Goal: Transaction & Acquisition: Purchase product/service

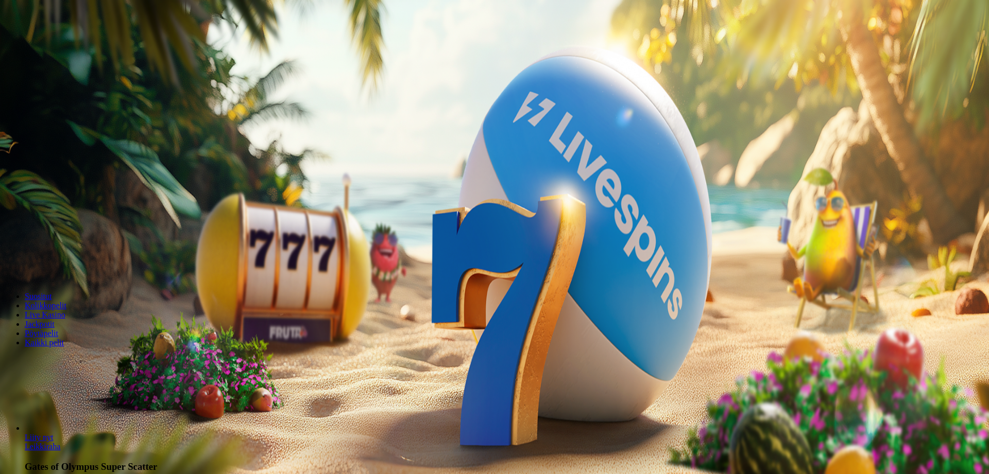
click at [77, 235] on input "***" at bounding box center [40, 240] width 73 height 10
drag, startPoint x: 569, startPoint y: 230, endPoint x: 501, endPoint y: 229, distance: 68.0
click at [77, 235] on input "***" at bounding box center [40, 240] width 73 height 10
type input "***"
click at [4, 264] on button "Talleta ja pelaa" at bounding box center [31, 269] width 54 height 11
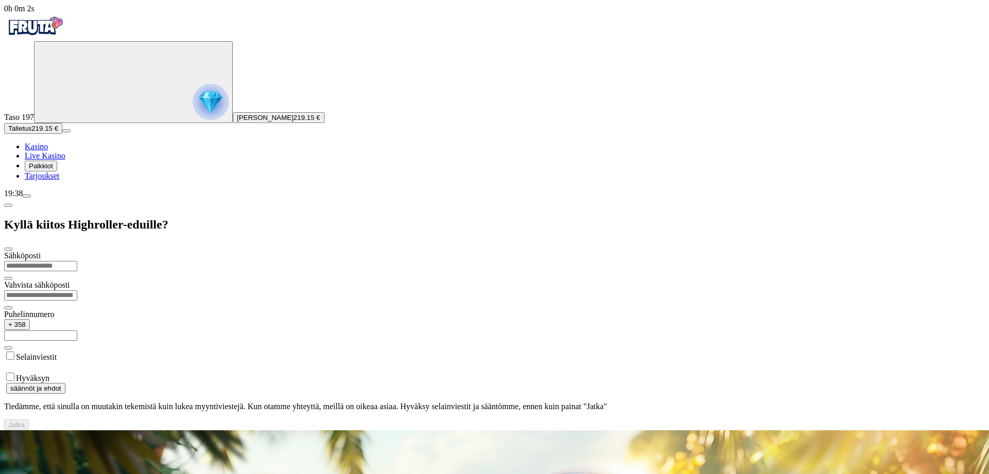
click at [48, 151] on span "Kasino" at bounding box center [36, 146] width 23 height 9
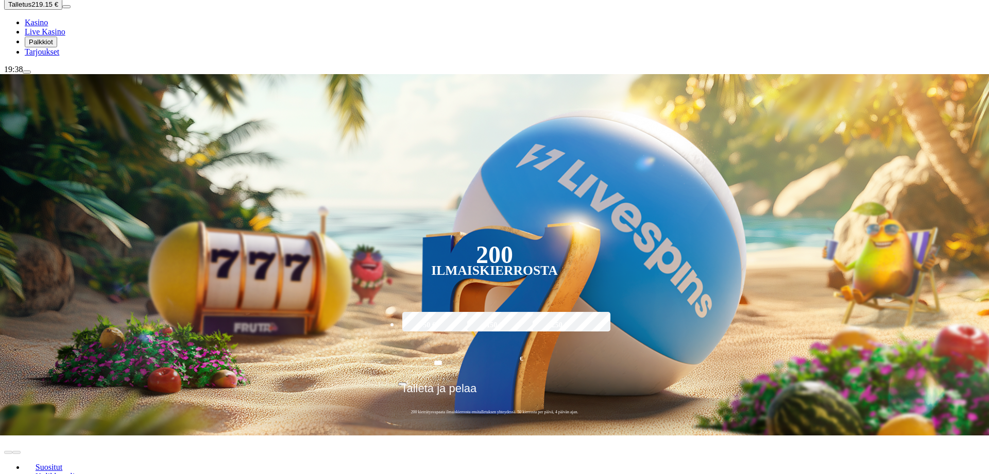
scroll to position [158, 0]
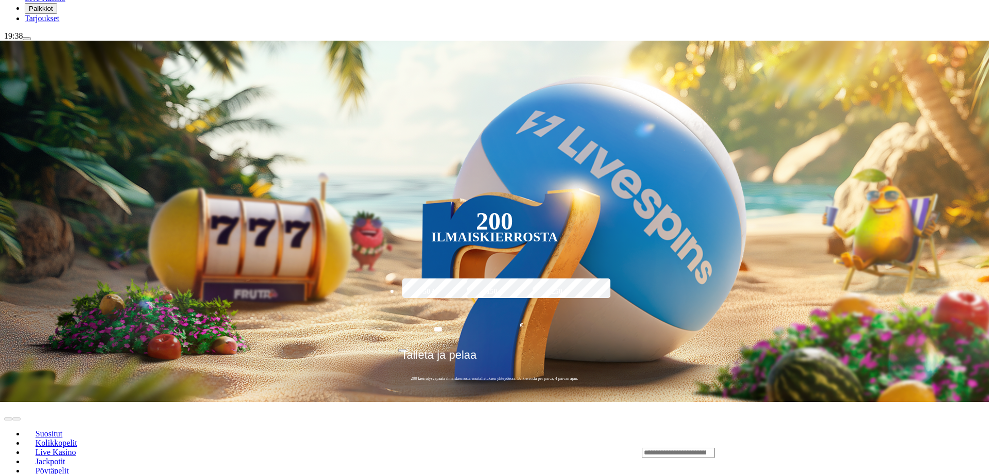
click at [763, 448] on div "Lobby" at bounding box center [813, 453] width 343 height 11
click at [715, 448] on input "Search" at bounding box center [678, 453] width 73 height 10
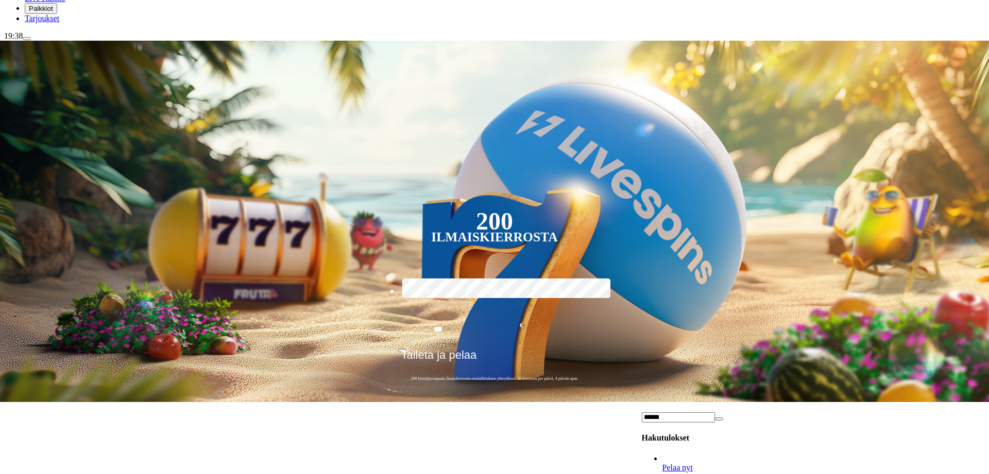
type input "******"
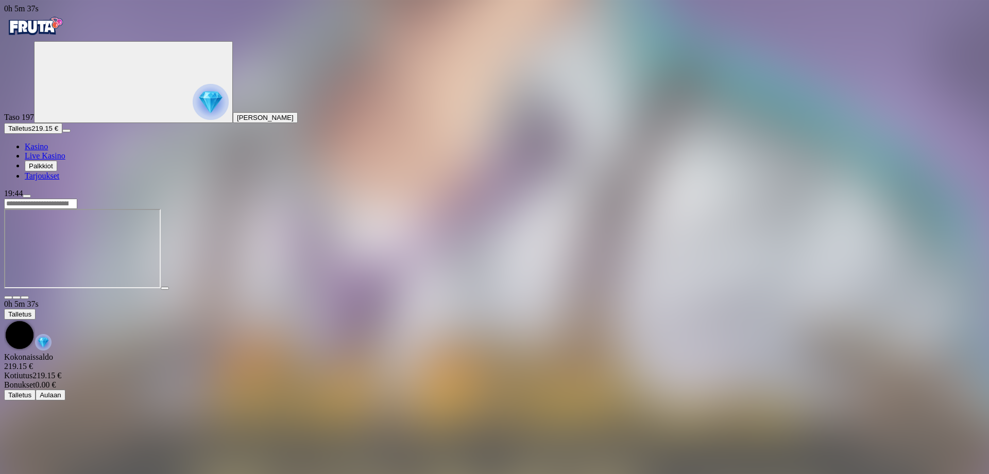
click at [8, 298] on span "close icon" at bounding box center [8, 298] width 0 height 0
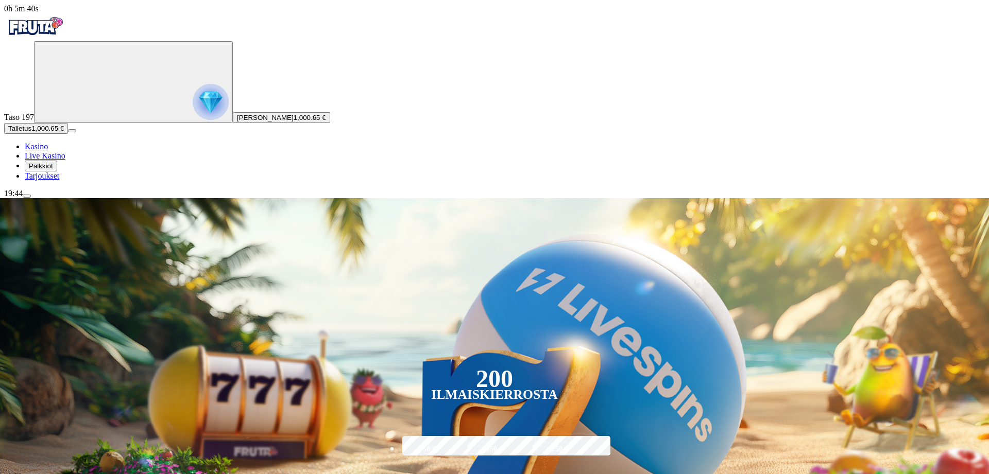
click at [27, 196] on span "menu icon" at bounding box center [27, 196] width 0 height 0
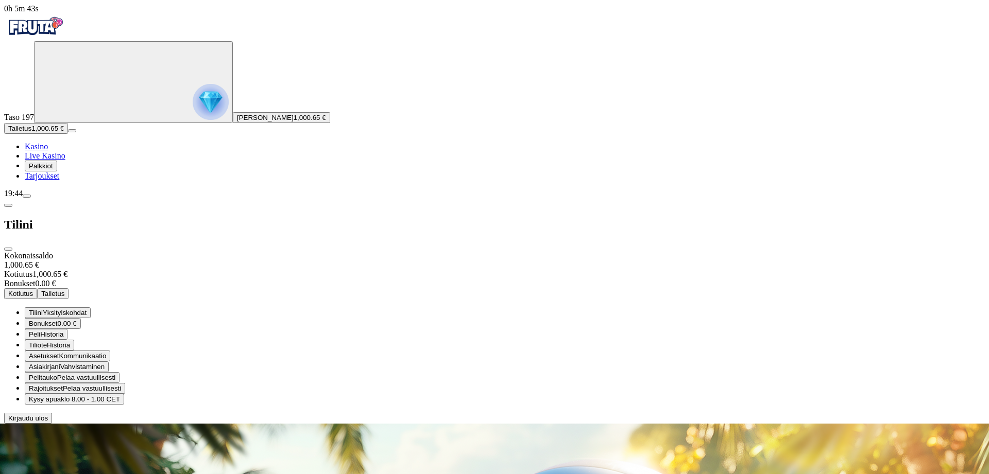
click at [33, 290] on span "Kotiutus" at bounding box center [20, 294] width 25 height 8
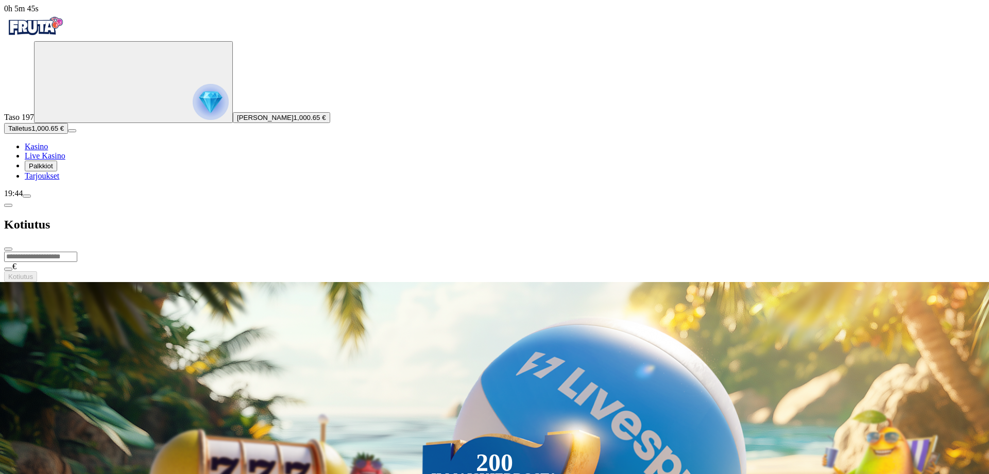
click at [77, 252] on input "number" at bounding box center [40, 257] width 73 height 10
type input "******"
click at [37, 271] on button "Kotiutus" at bounding box center [20, 276] width 33 height 11
click at [8, 205] on span "chevron-left icon" at bounding box center [8, 205] width 0 height 0
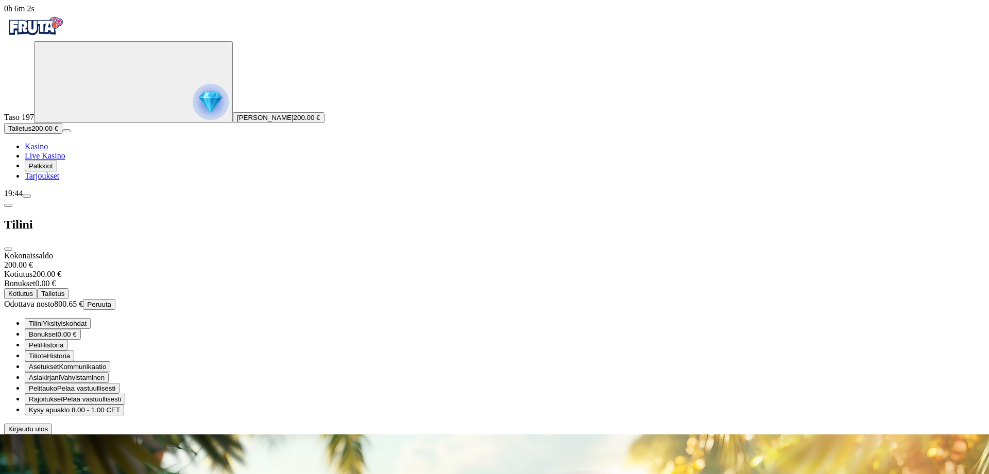
click at [8, 249] on span "close icon" at bounding box center [8, 249] width 0 height 0
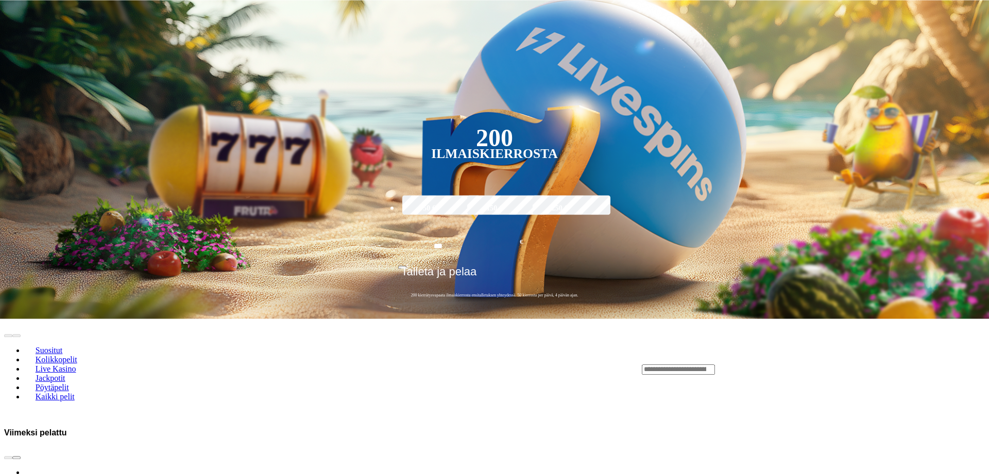
scroll to position [263, 0]
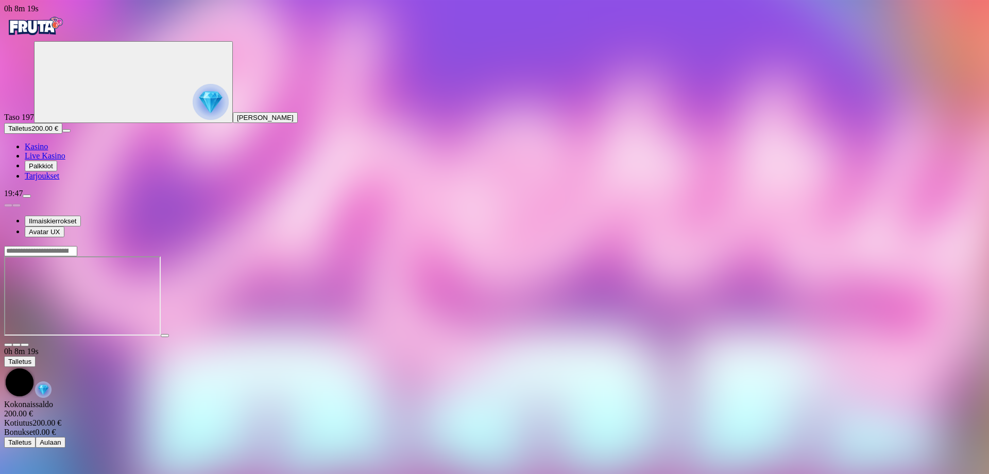
click at [8, 345] on span "close icon" at bounding box center [8, 345] width 0 height 0
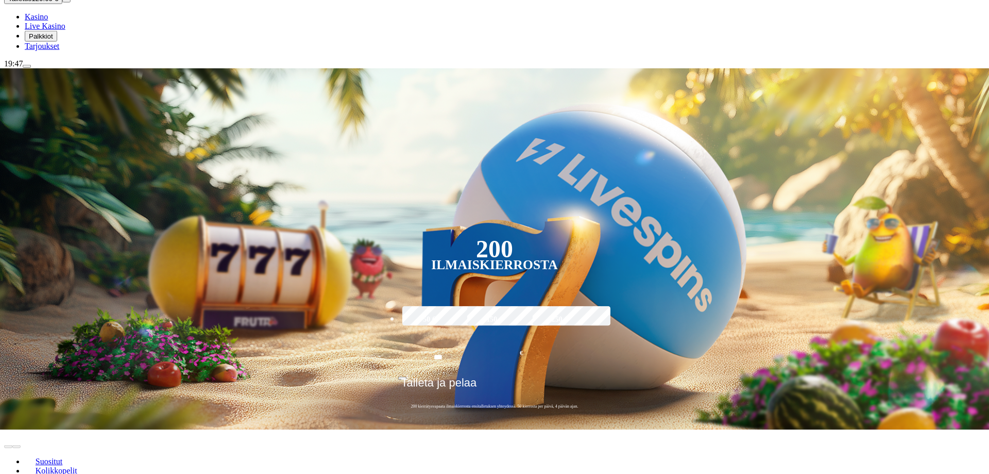
scroll to position [158, 0]
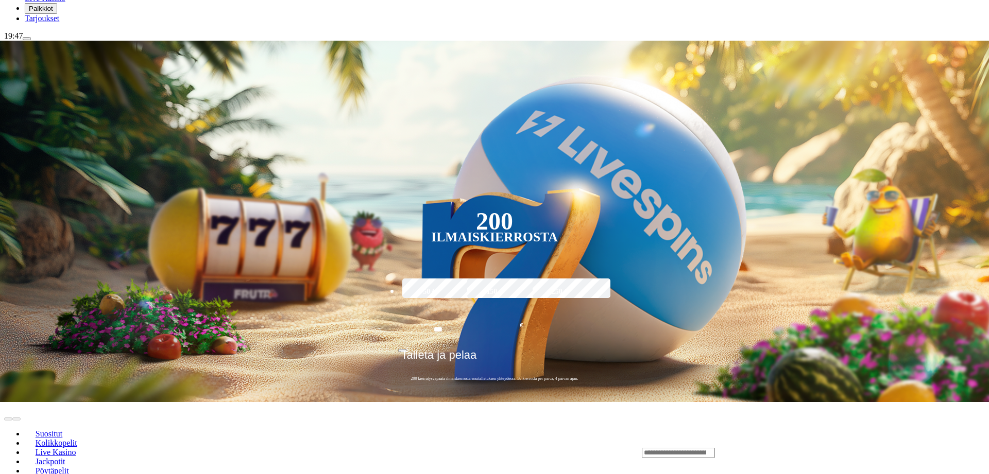
click at [715, 448] on input "Search" at bounding box center [678, 453] width 73 height 10
type input "*****"
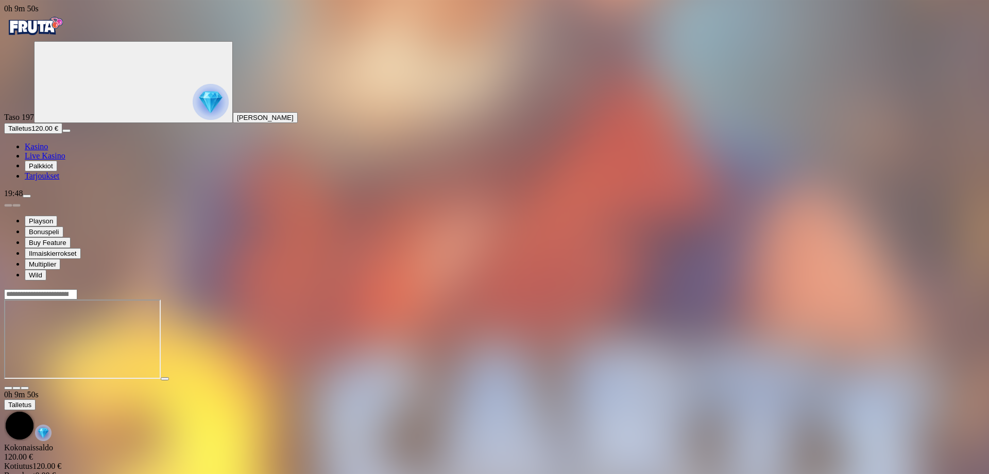
click at [8, 388] on span "close icon" at bounding box center [8, 388] width 0 height 0
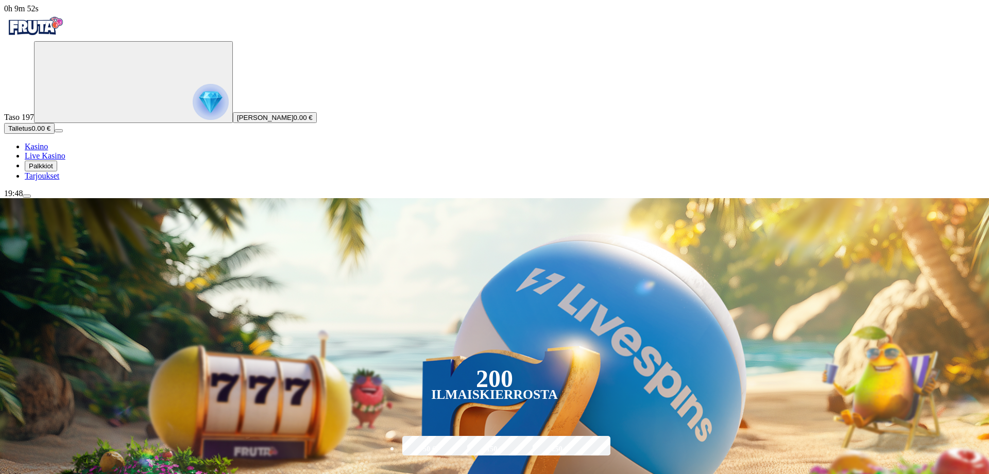
click at [27, 196] on span "menu icon" at bounding box center [27, 196] width 0 height 0
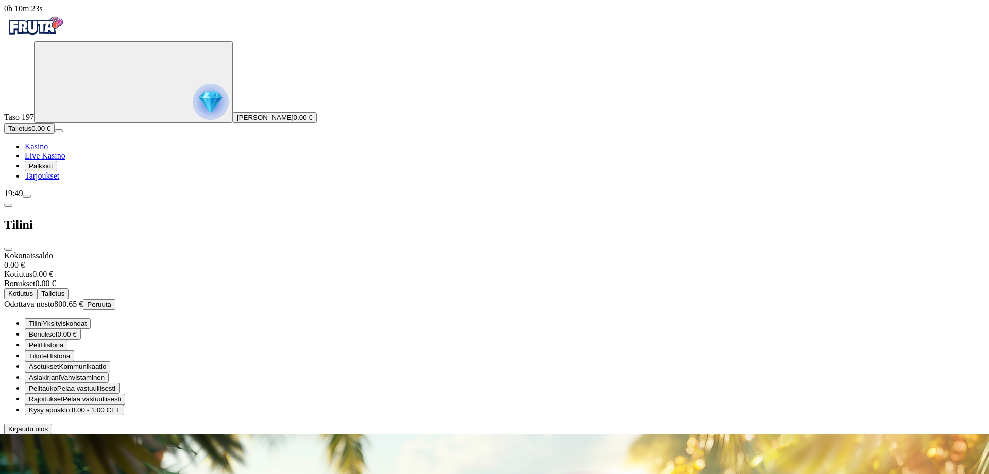
click at [111, 301] on span "Peruuta" at bounding box center [99, 305] width 24 height 8
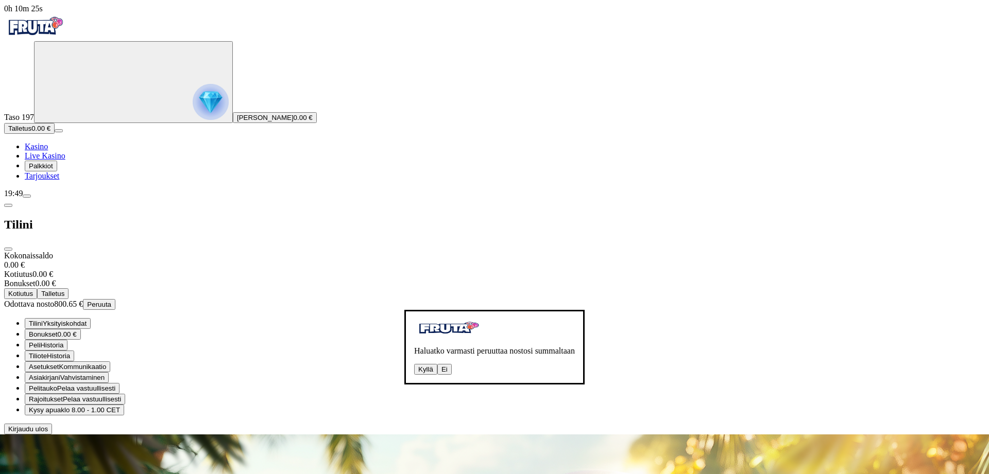
click at [414, 364] on button "Kyllä" at bounding box center [425, 369] width 23 height 11
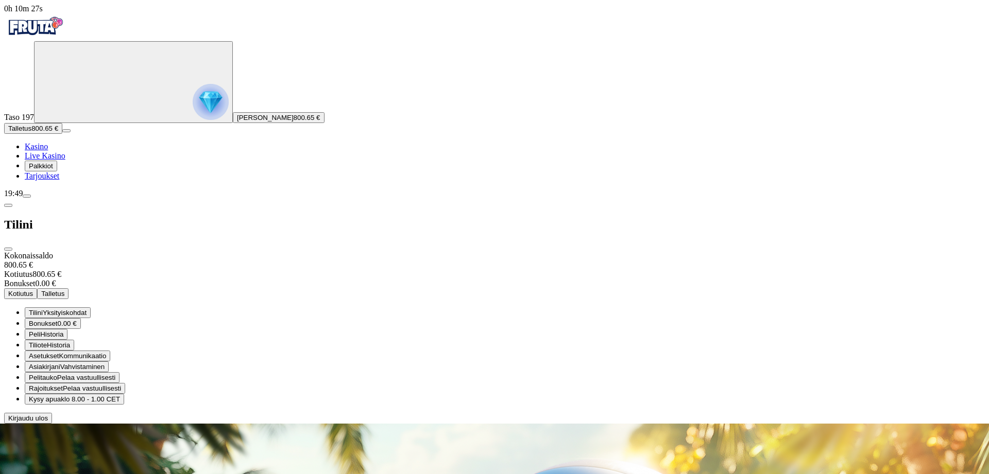
click at [8, 249] on span "close icon" at bounding box center [8, 249] width 0 height 0
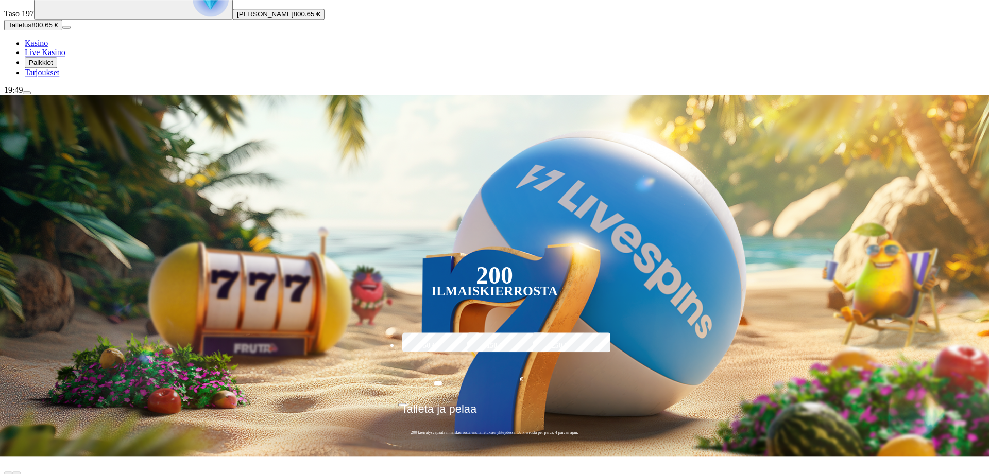
scroll to position [158, 0]
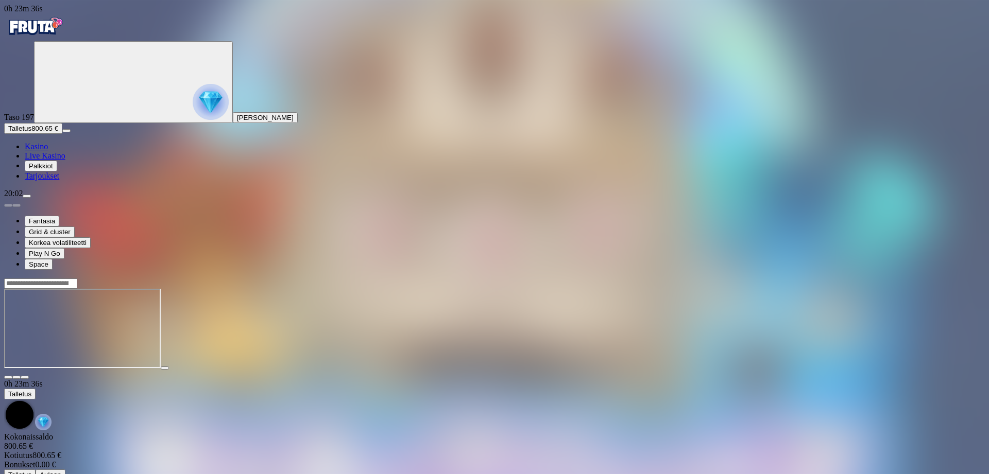
click at [8, 377] on span "close icon" at bounding box center [8, 377] width 0 height 0
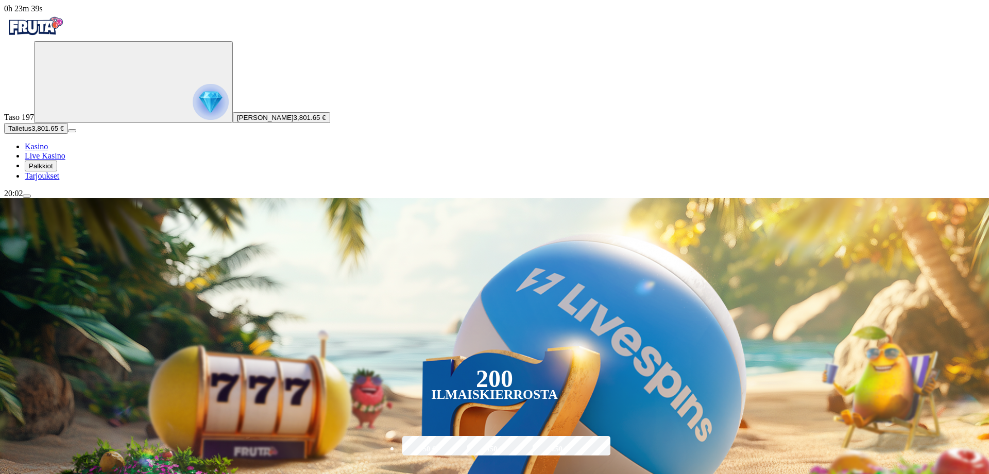
click at [27, 196] on span "menu icon" at bounding box center [27, 196] width 0 height 0
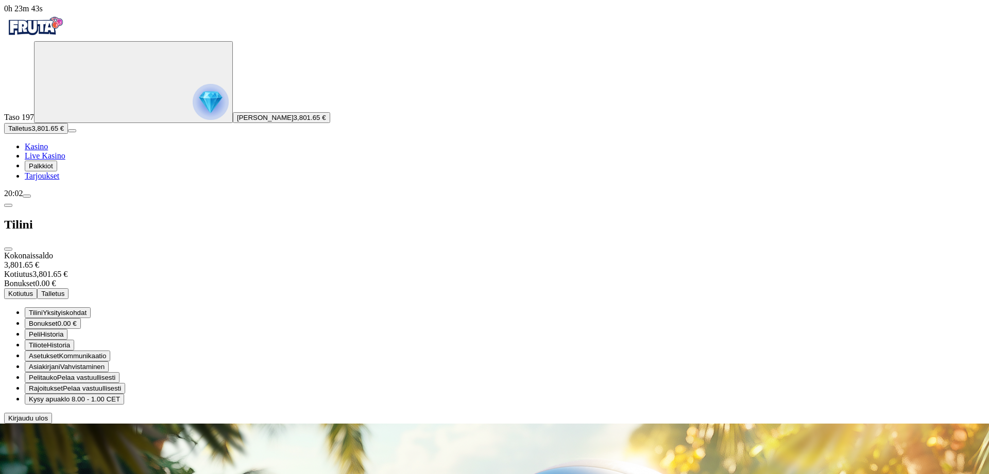
click at [33, 290] on span "Kotiutus" at bounding box center [20, 294] width 25 height 8
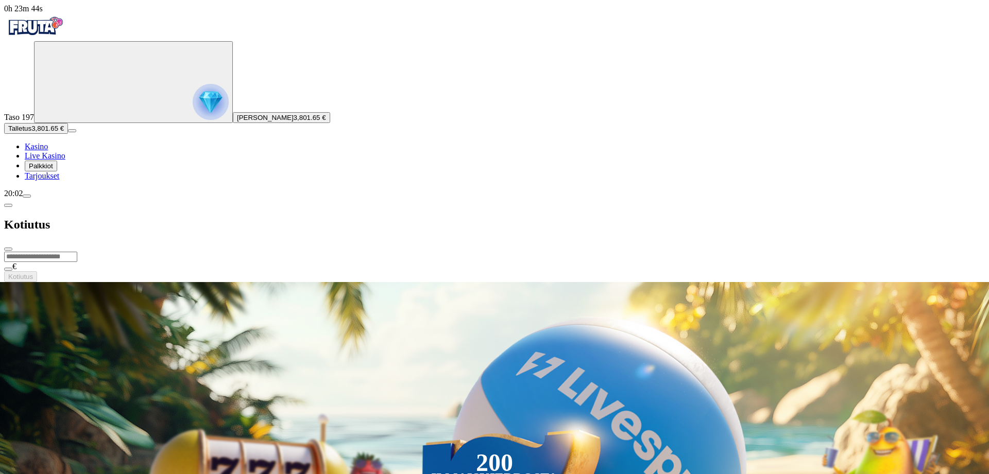
click at [77, 252] on input "number" at bounding box center [40, 257] width 73 height 10
type input "*******"
click at [37, 271] on button "Kotiutus" at bounding box center [20, 276] width 33 height 11
click at [8, 205] on span "chevron-left icon" at bounding box center [8, 205] width 0 height 0
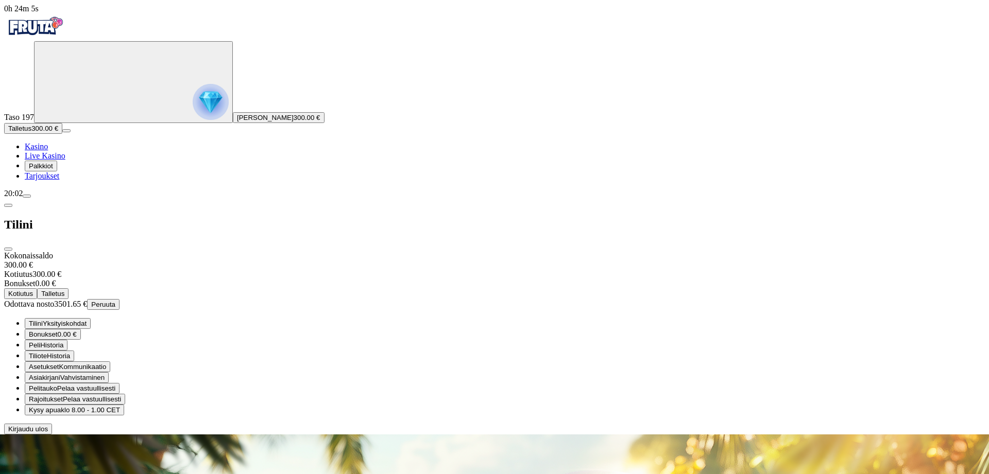
click at [8, 249] on span "close icon" at bounding box center [8, 249] width 0 height 0
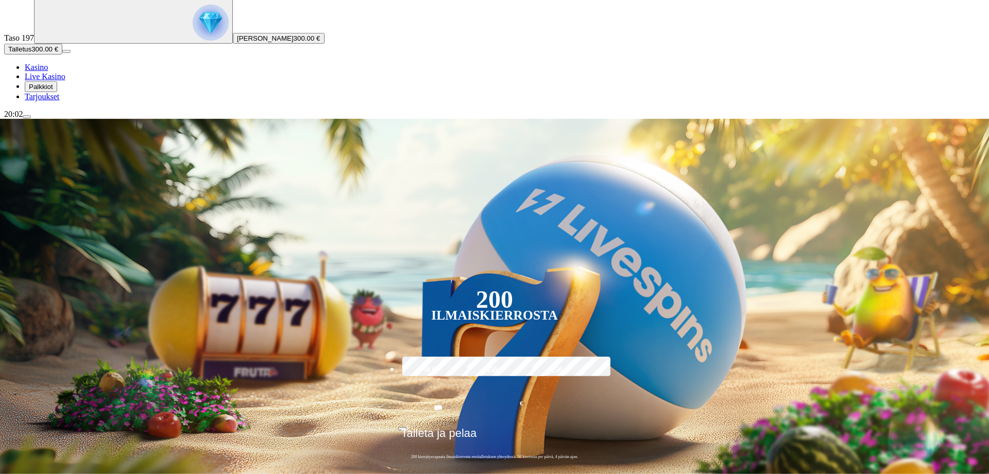
scroll to position [105, 0]
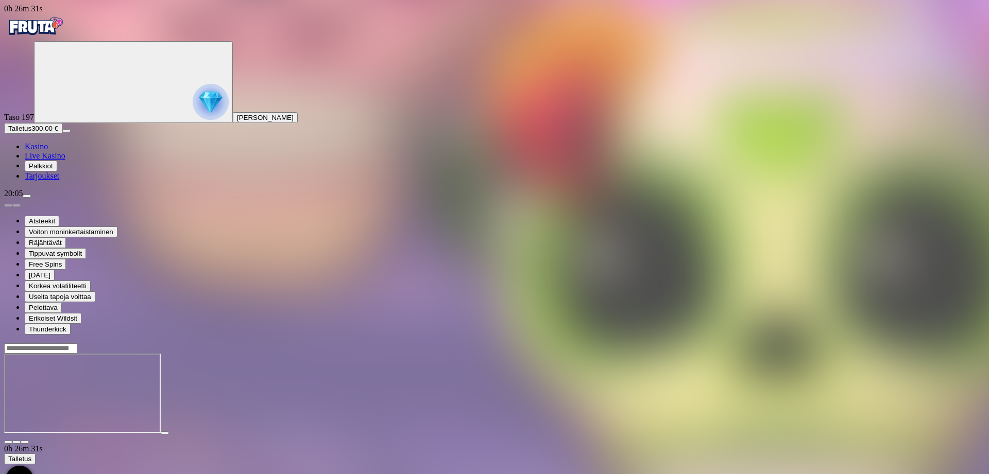
click at [8, 442] on span "close icon" at bounding box center [8, 442] width 0 height 0
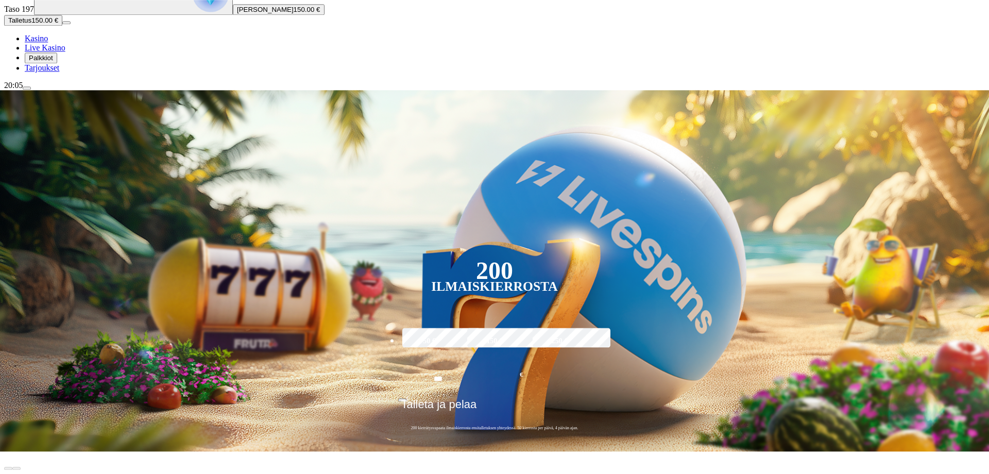
scroll to position [158, 0]
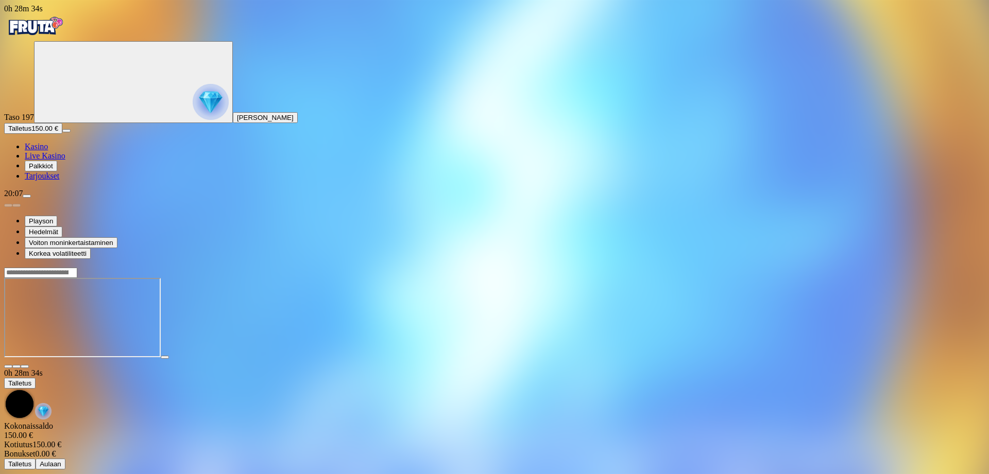
click at [8, 367] on span "close icon" at bounding box center [8, 367] width 0 height 0
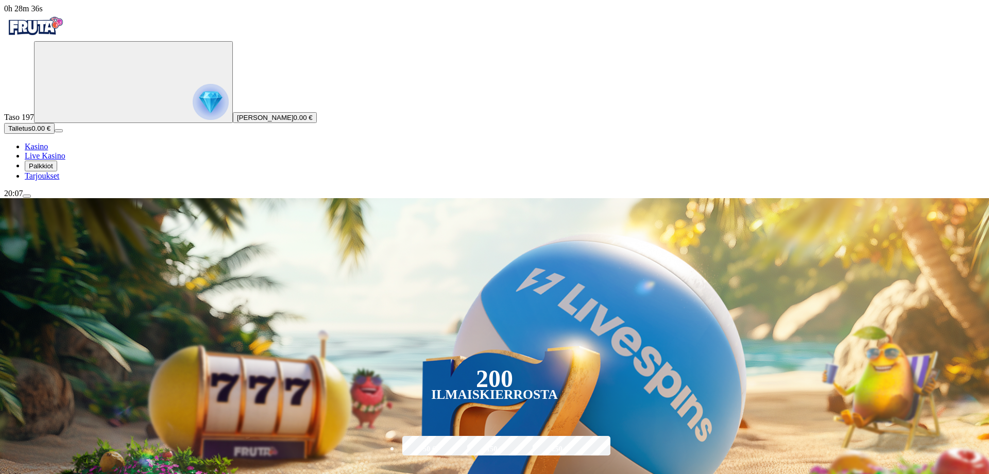
click at [27, 196] on span "menu icon" at bounding box center [27, 196] width 0 height 0
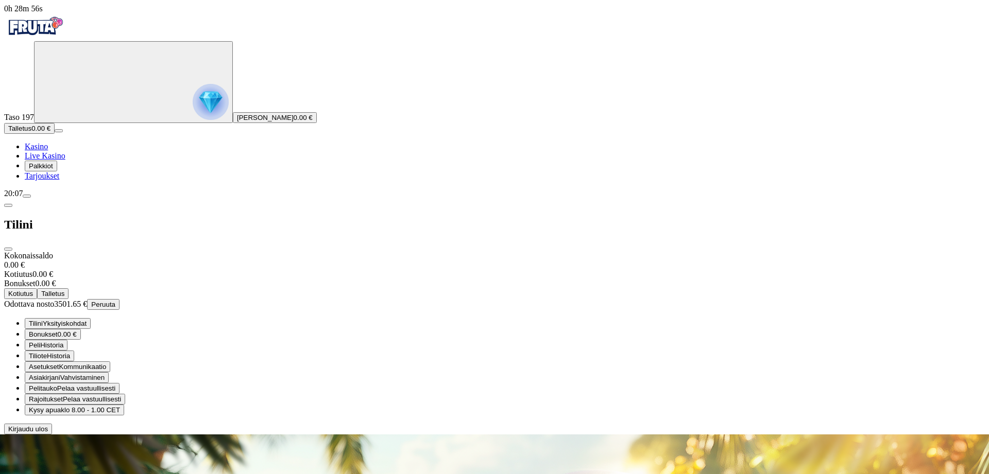
click at [64, 290] on span "Talletus" at bounding box center [52, 294] width 23 height 8
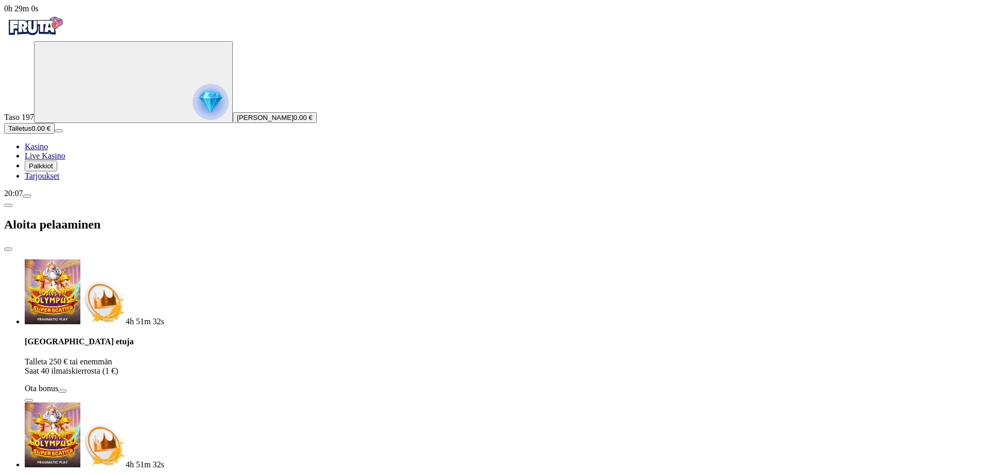
drag, startPoint x: 196, startPoint y: 235, endPoint x: 113, endPoint y: 229, distance: 83.2
type input "***"
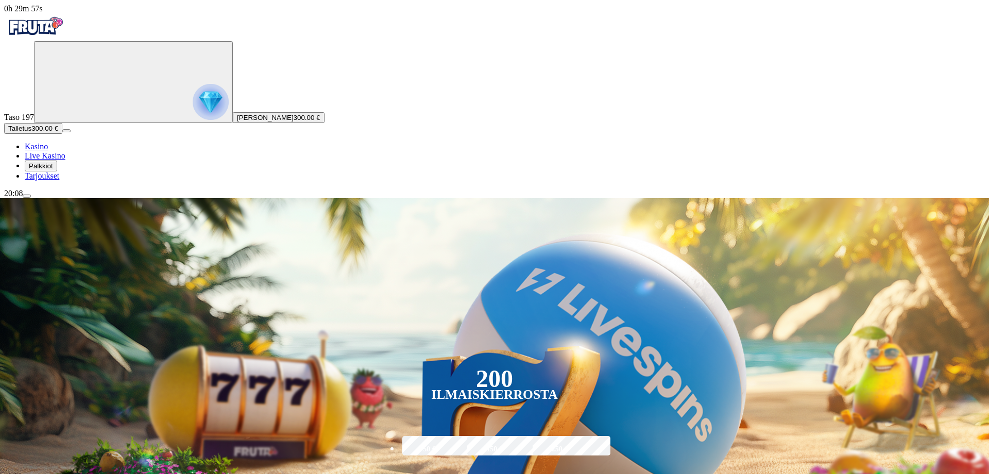
type input "*****"
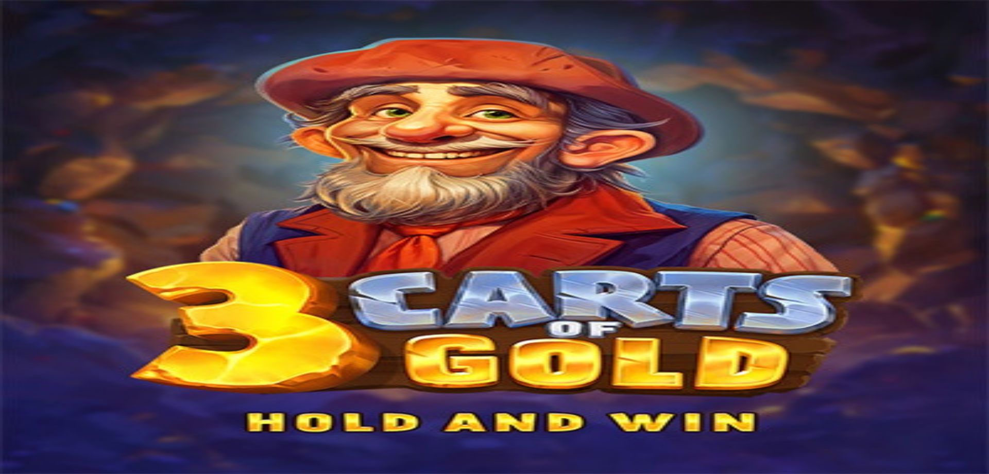
click at [27, 196] on span "menu icon" at bounding box center [27, 196] width 0 height 0
click at [115, 391] on span "Peruuta" at bounding box center [103, 395] width 24 height 8
click at [414, 455] on button "Kyllä" at bounding box center [425, 460] width 23 height 11
click at [8, 340] on span "close icon" at bounding box center [8, 340] width 0 height 0
click at [8, 388] on span "close icon" at bounding box center [8, 388] width 0 height 0
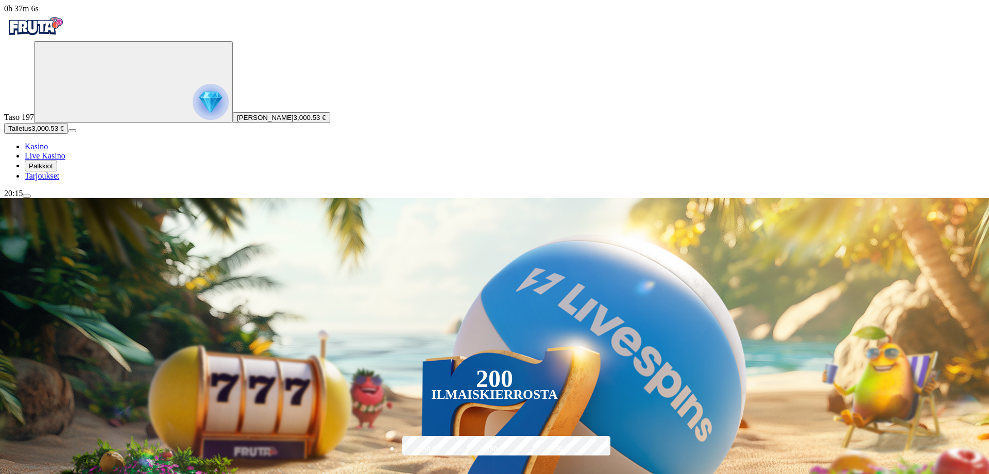
click at [27, 196] on span "menu icon" at bounding box center [27, 196] width 0 height 0
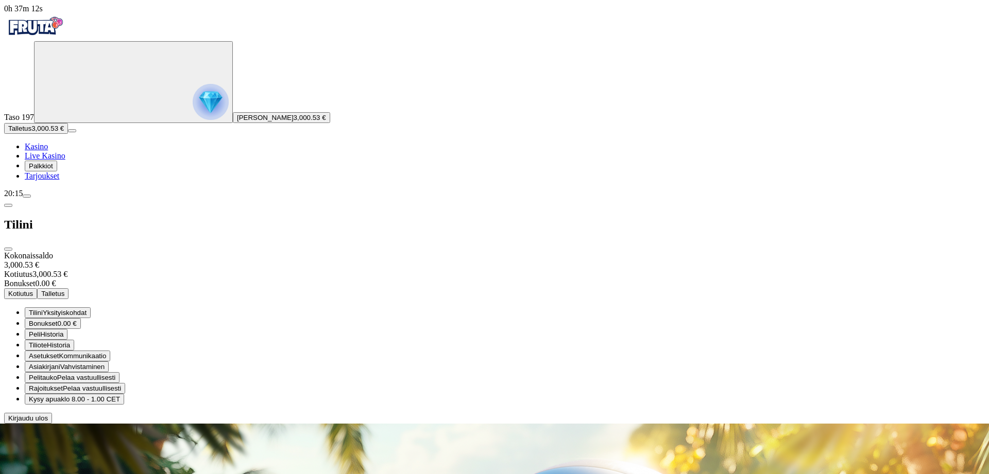
click at [33, 290] on span "Kotiutus" at bounding box center [20, 294] width 25 height 8
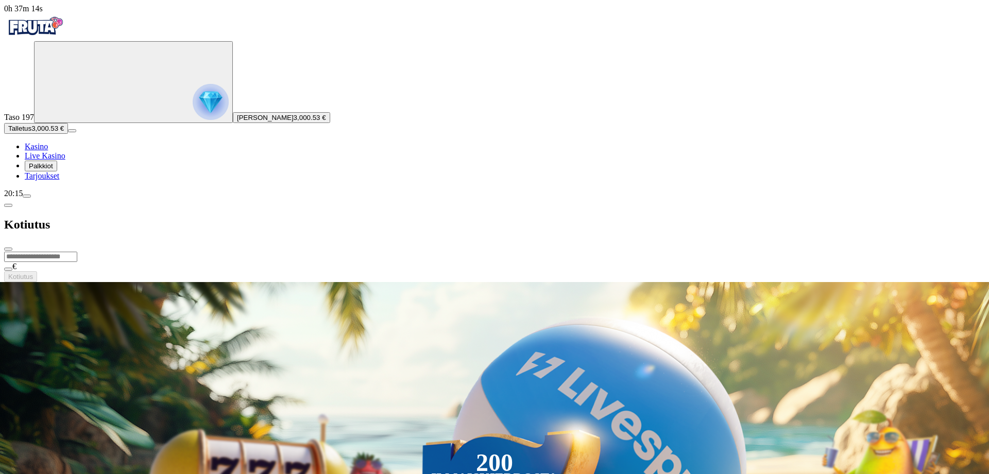
click at [77, 252] on input "number" at bounding box center [40, 257] width 73 height 10
type input "*******"
click at [33, 273] on span "Kotiutus" at bounding box center [20, 277] width 25 height 8
click at [8, 205] on span "chevron-left icon" at bounding box center [8, 205] width 0 height 0
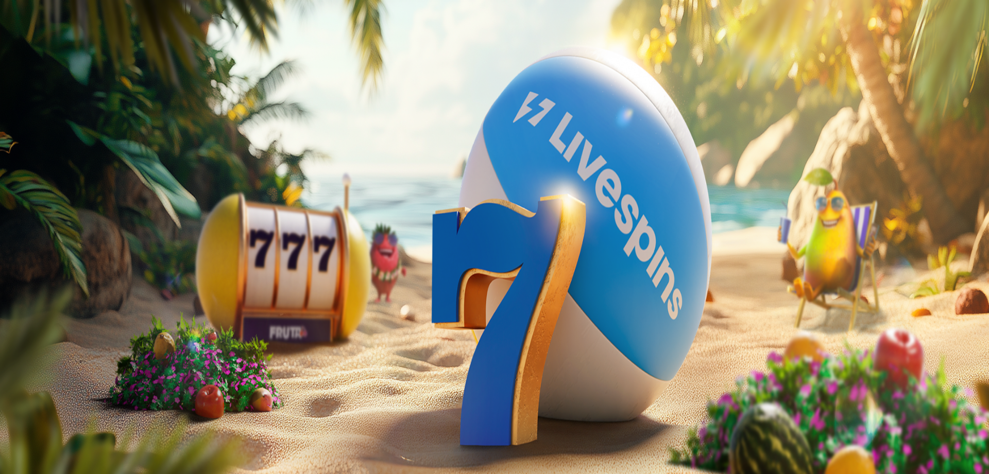
click at [48, 433] on span "Kirjaudu ulos" at bounding box center [28, 429] width 40 height 8
